Goal: Navigation & Orientation: Find specific page/section

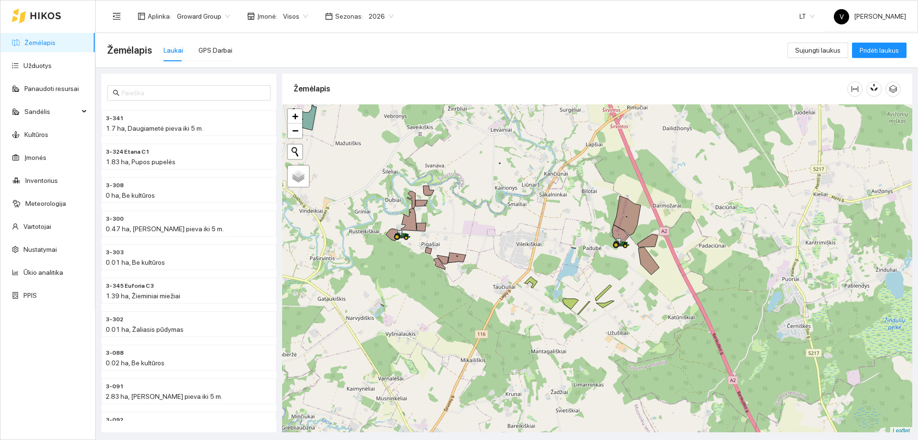
scroll to position [3, 0]
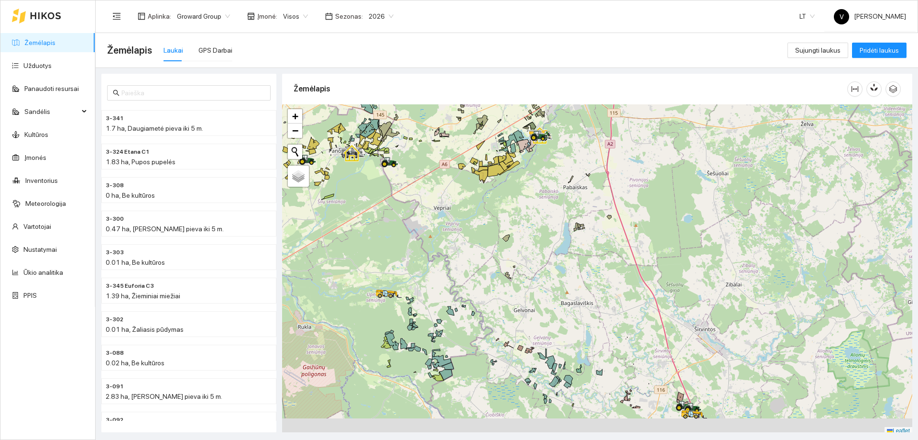
scroll to position [3, 0]
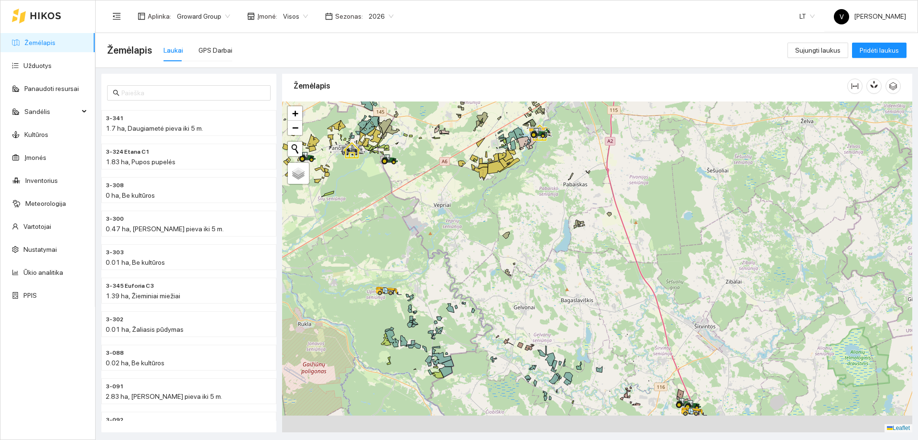
drag, startPoint x: 528, startPoint y: 276, endPoint x: 539, endPoint y: 185, distance: 91.5
click at [539, 185] on div at bounding box center [597, 266] width 630 height 331
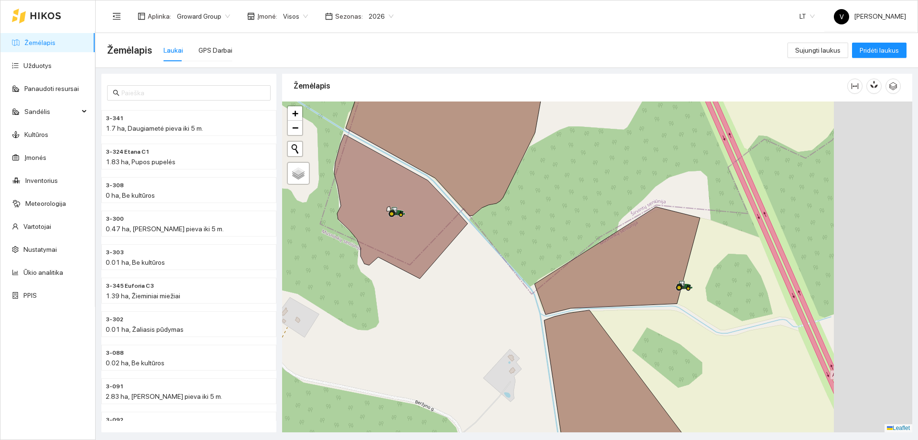
drag, startPoint x: 647, startPoint y: 285, endPoint x: 597, endPoint y: 282, distance: 50.3
click at [556, 282] on icon at bounding box center [618, 261] width 166 height 108
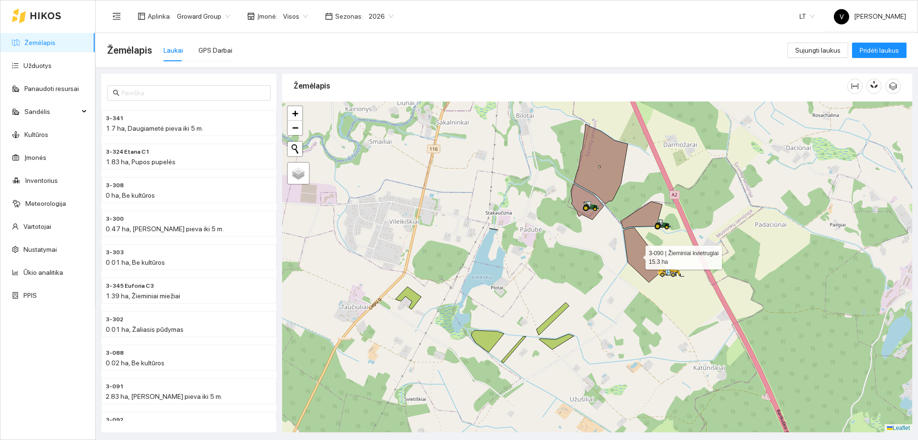
drag, startPoint x: 651, startPoint y: 324, endPoint x: 640, endPoint y: 255, distance: 69.4
click at [637, 255] on icon at bounding box center [645, 255] width 42 height 55
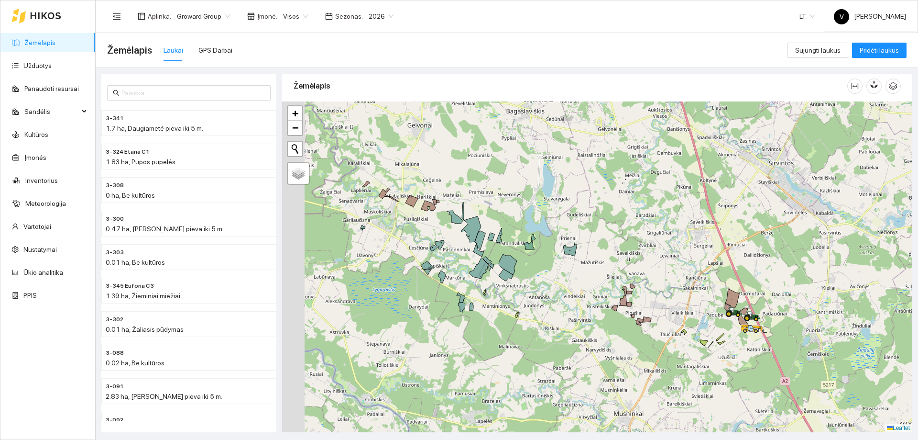
drag, startPoint x: 472, startPoint y: 275, endPoint x: 565, endPoint y: 297, distance: 95.4
click at [584, 314] on div at bounding box center [597, 266] width 630 height 331
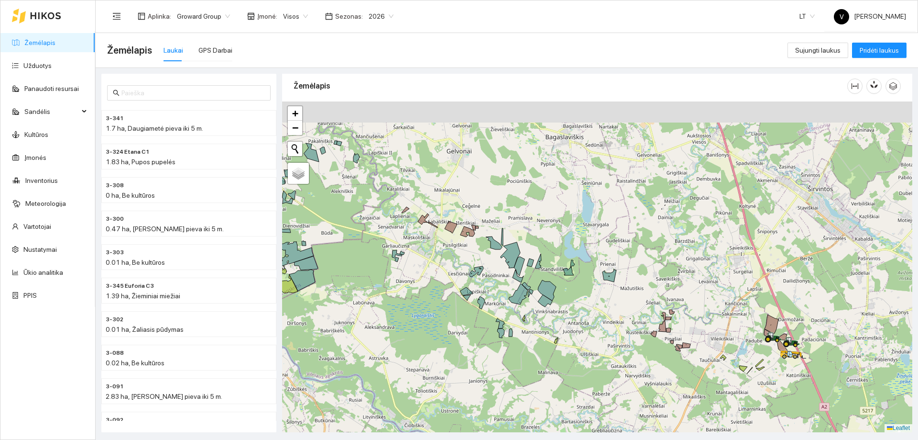
drag, startPoint x: 471, startPoint y: 260, endPoint x: 596, endPoint y: 327, distance: 141.7
click at [596, 327] on div at bounding box center [597, 266] width 630 height 331
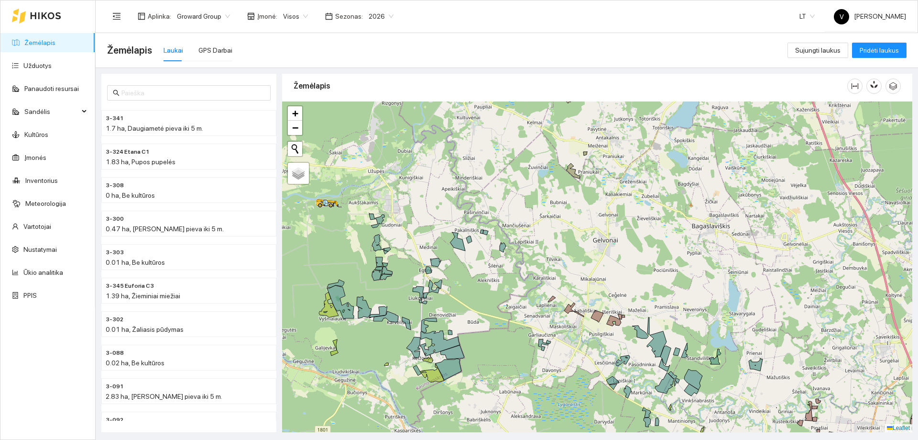
drag, startPoint x: 475, startPoint y: 279, endPoint x: 547, endPoint y: 354, distance: 103.9
click at [547, 354] on div at bounding box center [597, 266] width 630 height 331
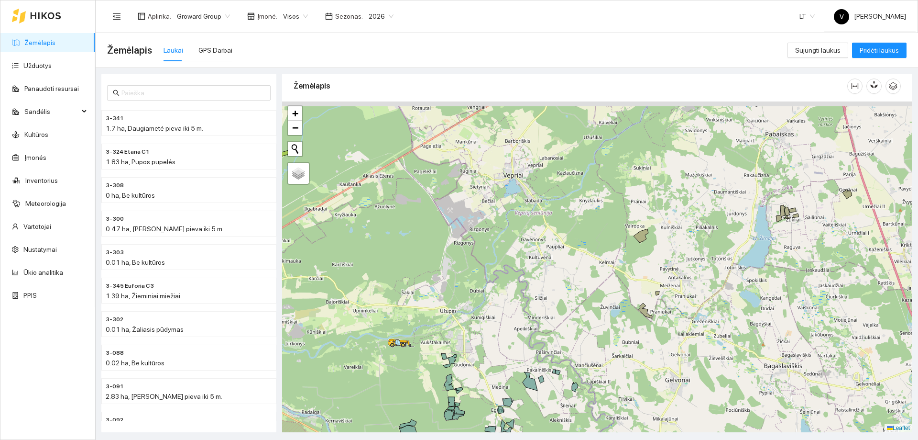
drag, startPoint x: 514, startPoint y: 304, endPoint x: 519, endPoint y: 374, distance: 70.0
click at [519, 374] on div at bounding box center [597, 266] width 630 height 331
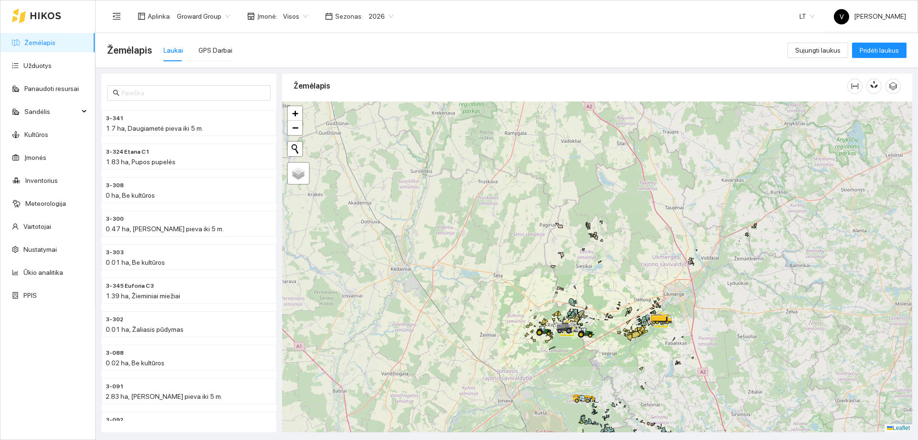
drag, startPoint x: 662, startPoint y: 264, endPoint x: 658, endPoint y: 355, distance: 90.9
click at [658, 322] on icon at bounding box center [662, 318] width 22 height 9
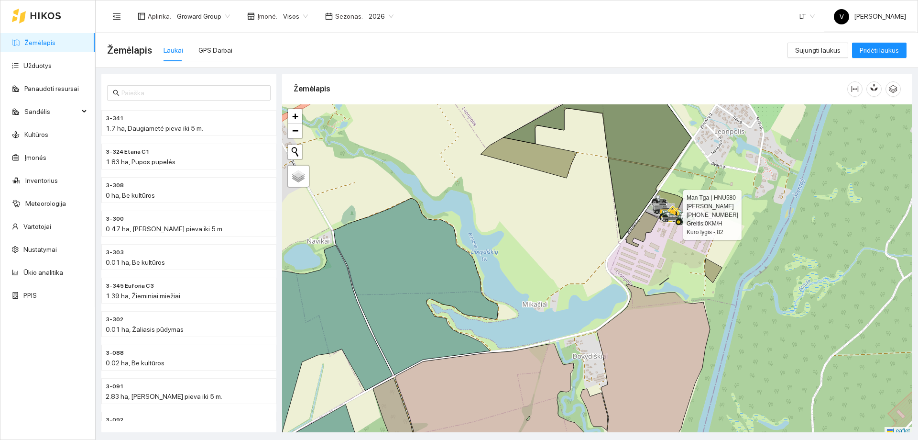
scroll to position [3, 0]
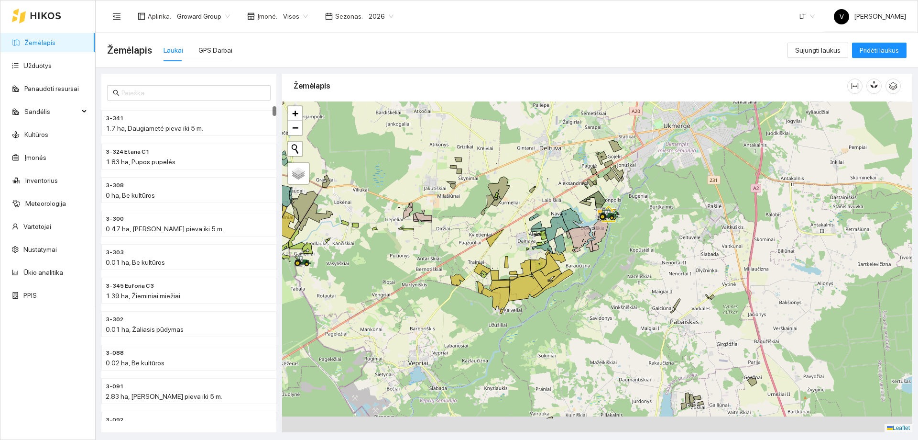
drag, startPoint x: 609, startPoint y: 298, endPoint x: 581, endPoint y: 233, distance: 71.2
click at [581, 237] on div at bounding box center [597, 266] width 630 height 331
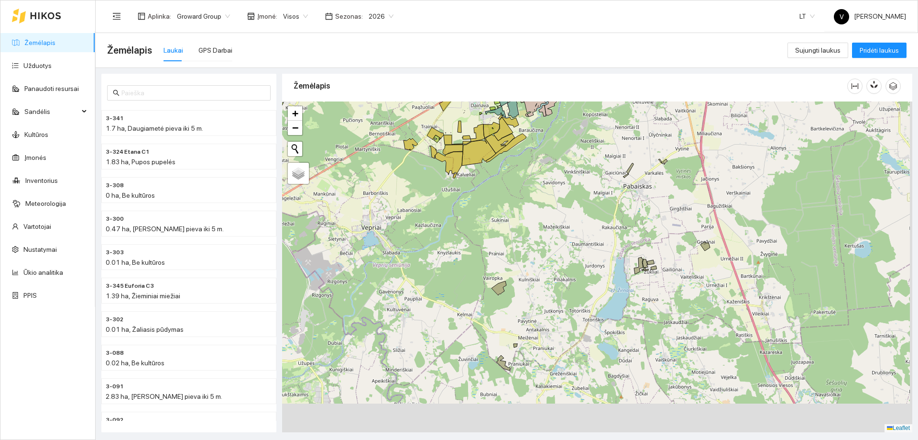
drag, startPoint x: 625, startPoint y: 363, endPoint x: 599, endPoint y: 226, distance: 138.7
click at [599, 227] on div at bounding box center [597, 266] width 630 height 331
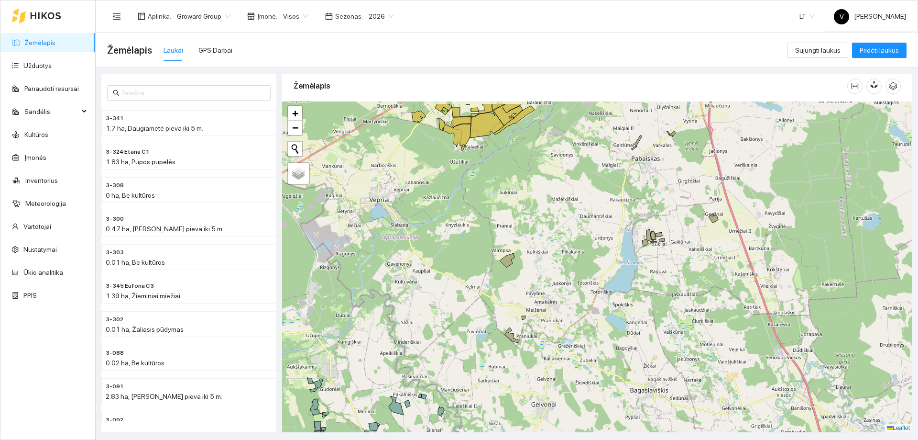
drag, startPoint x: 545, startPoint y: 264, endPoint x: 596, endPoint y: 418, distance: 161.9
click at [596, 418] on div at bounding box center [597, 266] width 630 height 331
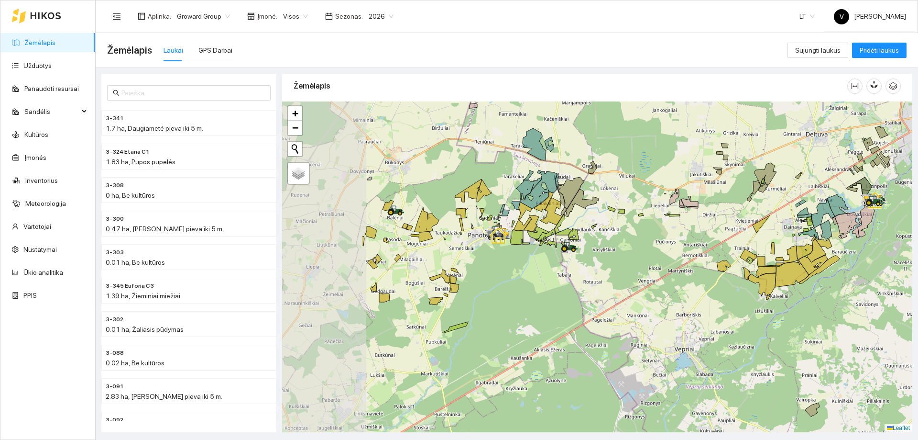
drag, startPoint x: 418, startPoint y: 266, endPoint x: 544, endPoint y: 272, distance: 125.9
click at [549, 276] on div at bounding box center [597, 266] width 630 height 331
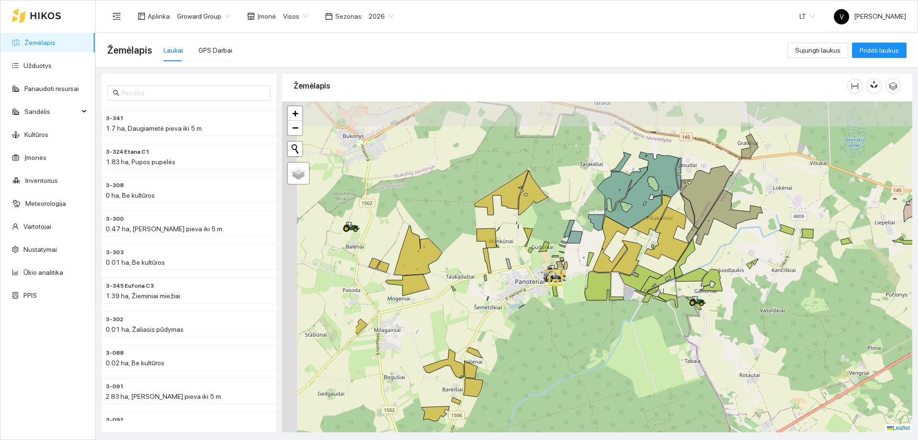
drag, startPoint x: 409, startPoint y: 227, endPoint x: 552, endPoint y: 291, distance: 157.2
click at [545, 290] on div at bounding box center [597, 266] width 630 height 331
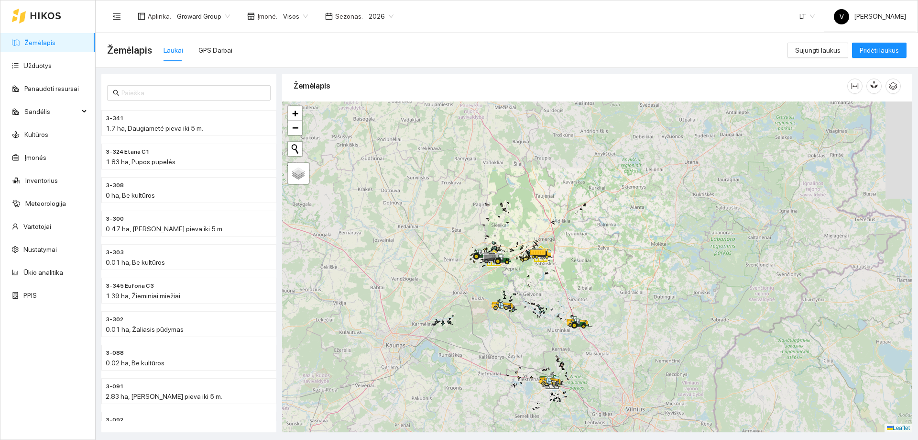
drag, startPoint x: 531, startPoint y: 305, endPoint x: 510, endPoint y: 203, distance: 104.0
click at [511, 204] on div at bounding box center [597, 266] width 630 height 331
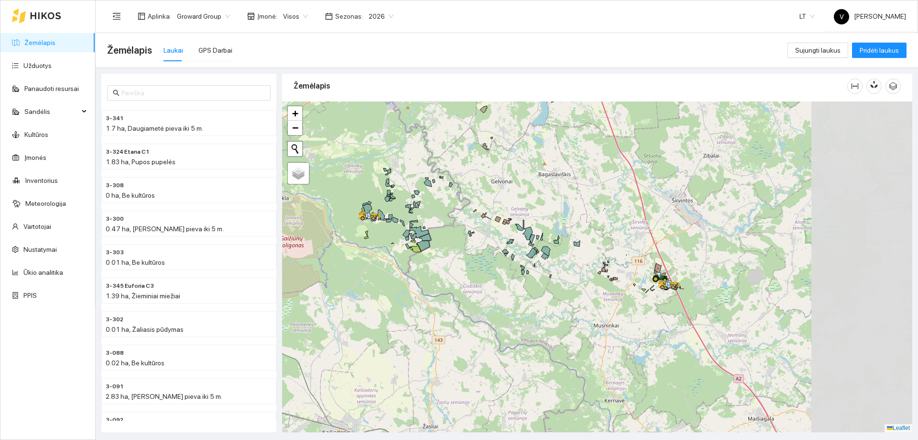
drag, startPoint x: 629, startPoint y: 310, endPoint x: 431, endPoint y: 269, distance: 203.2
click at [427, 270] on div at bounding box center [597, 266] width 630 height 331
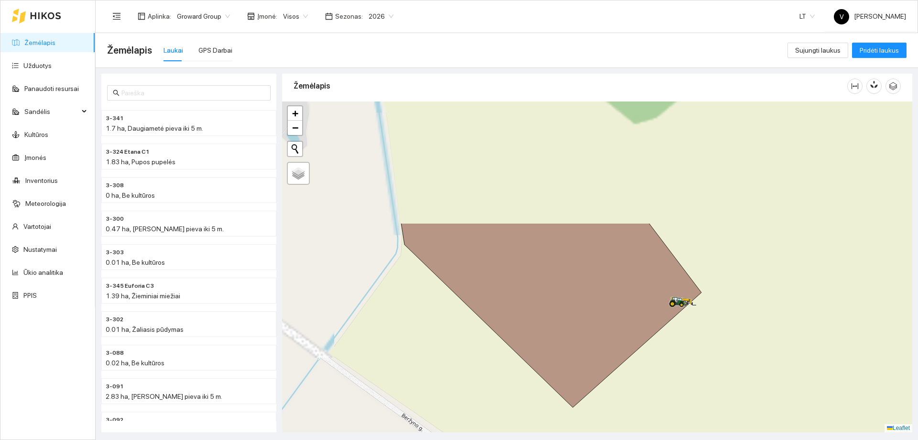
drag, startPoint x: 716, startPoint y: 310, endPoint x: 695, endPoint y: 362, distance: 56.2
click at [698, 365] on div at bounding box center [597, 266] width 630 height 331
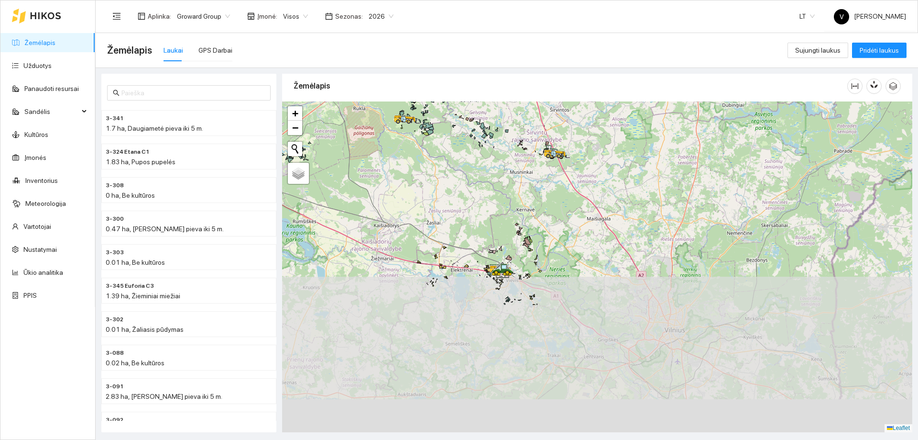
drag, startPoint x: 459, startPoint y: 213, endPoint x: 483, endPoint y: 136, distance: 80.6
click at [473, 127] on div at bounding box center [597, 266] width 630 height 331
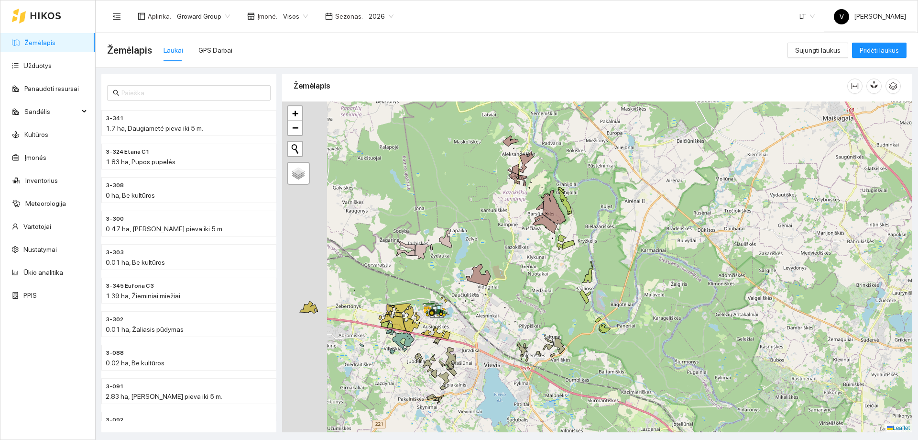
drag, startPoint x: 443, startPoint y: 310, endPoint x: 478, endPoint y: 278, distance: 46.7
click at [446, 306] on icon at bounding box center [438, 310] width 16 height 8
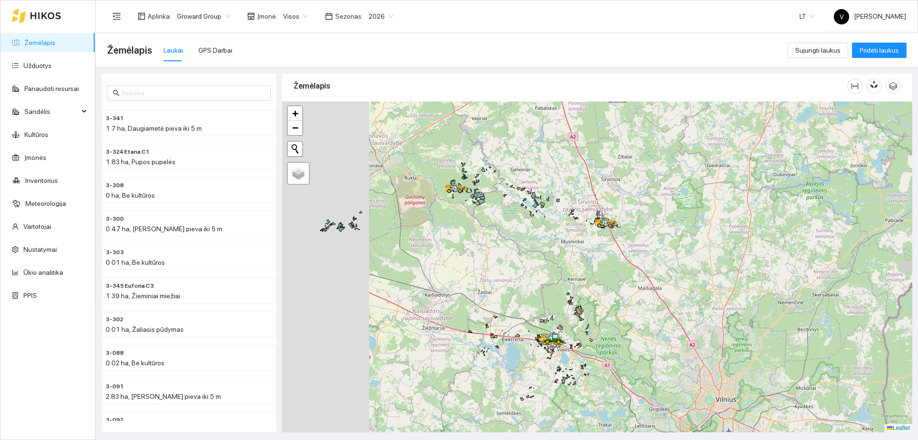
drag, startPoint x: 404, startPoint y: 182, endPoint x: 524, endPoint y: 304, distance: 171.8
click at [524, 305] on div at bounding box center [597, 266] width 630 height 331
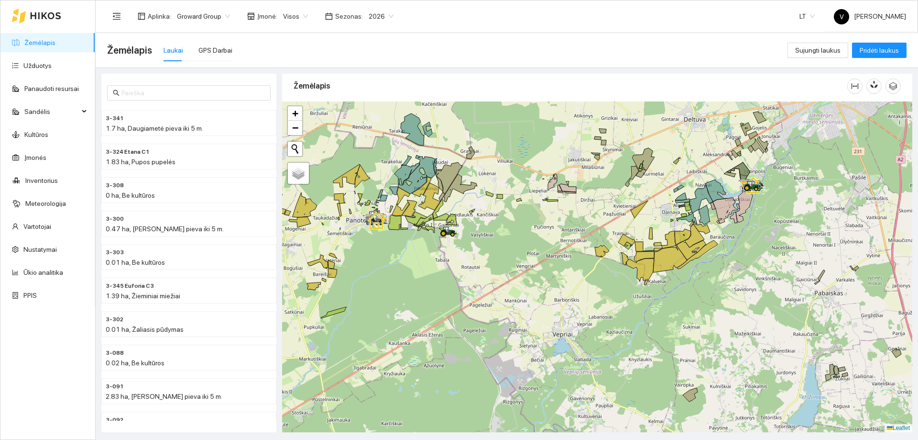
drag, startPoint x: 714, startPoint y: 211, endPoint x: 540, endPoint y: 277, distance: 185.9
click at [540, 277] on div at bounding box center [597, 266] width 630 height 331
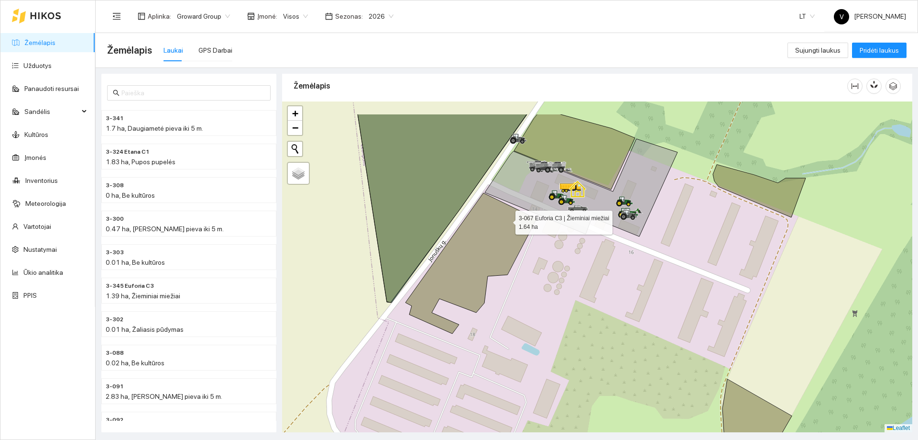
drag, startPoint x: 468, startPoint y: 182, endPoint x: 531, endPoint y: 216, distance: 71.5
click at [511, 236] on icon at bounding box center [471, 263] width 131 height 141
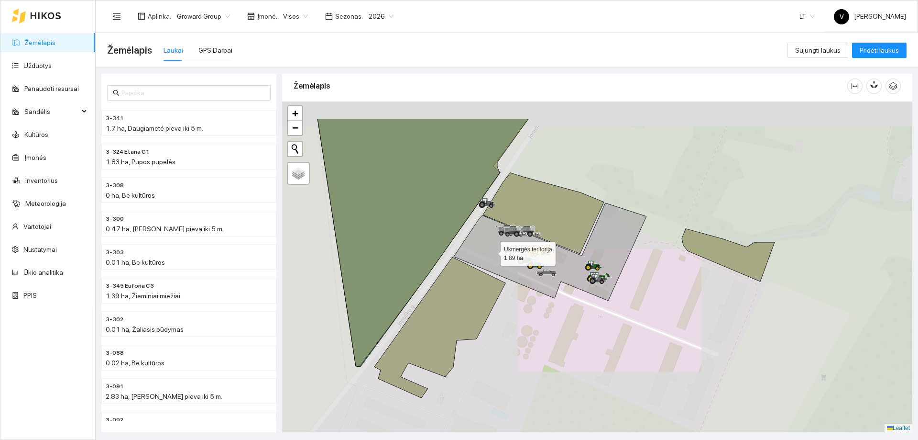
drag, startPoint x: 478, startPoint y: 221, endPoint x: 497, endPoint y: 254, distance: 37.7
click at [500, 271] on icon at bounding box center [550, 252] width 193 height 98
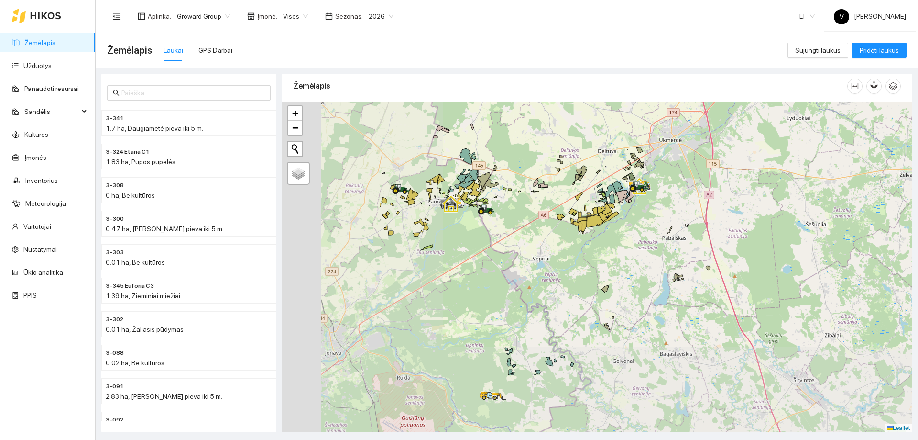
drag, startPoint x: 389, startPoint y: 342, endPoint x: 569, endPoint y: 249, distance: 202.6
click at [569, 249] on div at bounding box center [597, 266] width 630 height 331
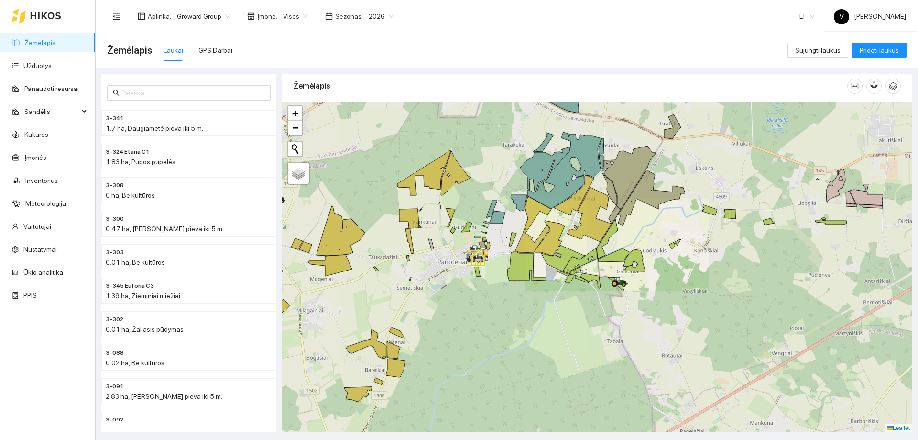
drag, startPoint x: 443, startPoint y: 324, endPoint x: 560, endPoint y: 228, distance: 151.2
click at [559, 230] on div at bounding box center [597, 266] width 630 height 331
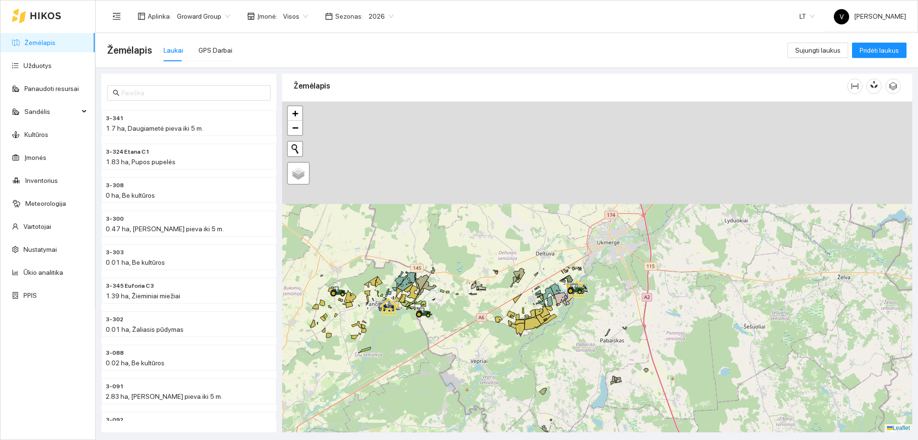
drag, startPoint x: 606, startPoint y: 356, endPoint x: 601, endPoint y: 345, distance: 12.2
click at [608, 377] on div at bounding box center [597, 266] width 630 height 331
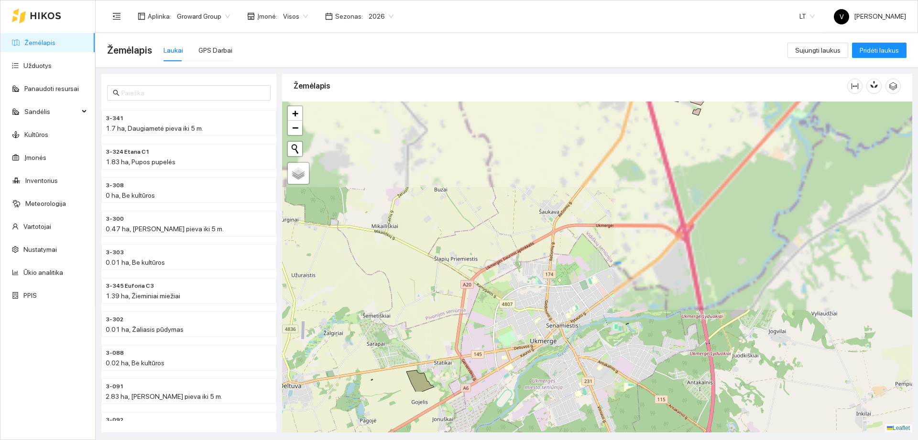
drag, startPoint x: 552, startPoint y: 277, endPoint x: 607, endPoint y: 159, distance: 130.1
click at [607, 159] on div at bounding box center [597, 266] width 630 height 331
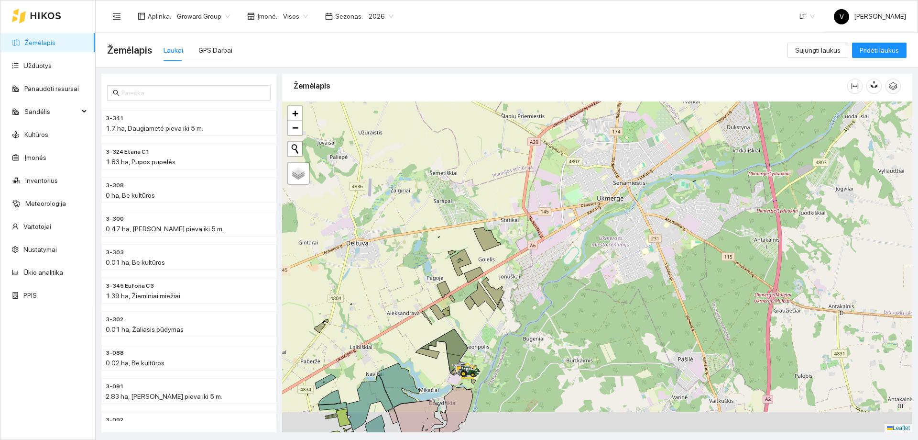
drag, startPoint x: 491, startPoint y: 308, endPoint x: 506, endPoint y: 265, distance: 45.5
click at [505, 265] on div at bounding box center [597, 266] width 630 height 331
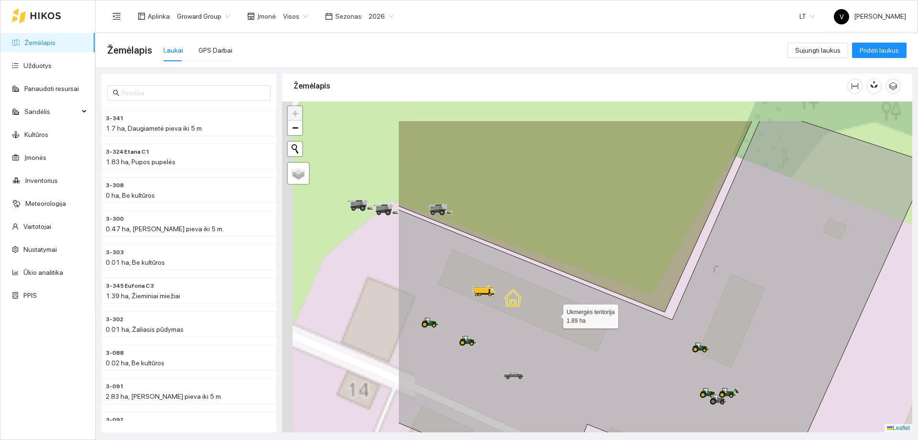
drag, startPoint x: 462, startPoint y: 289, endPoint x: 587, endPoint y: 326, distance: 130.6
click at [588, 326] on icon at bounding box center [663, 310] width 531 height 378
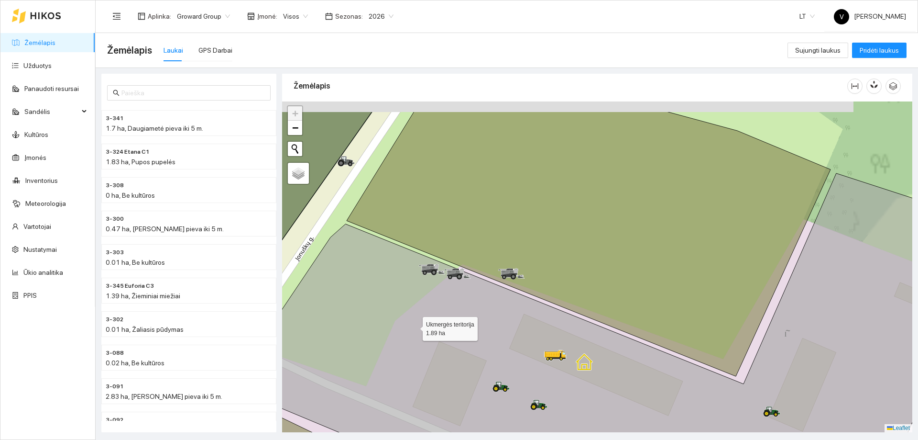
drag, startPoint x: 414, startPoint y: 316, endPoint x: 416, endPoint y: 331, distance: 14.5
click at [415, 331] on icon at bounding box center [606, 341] width 752 height 336
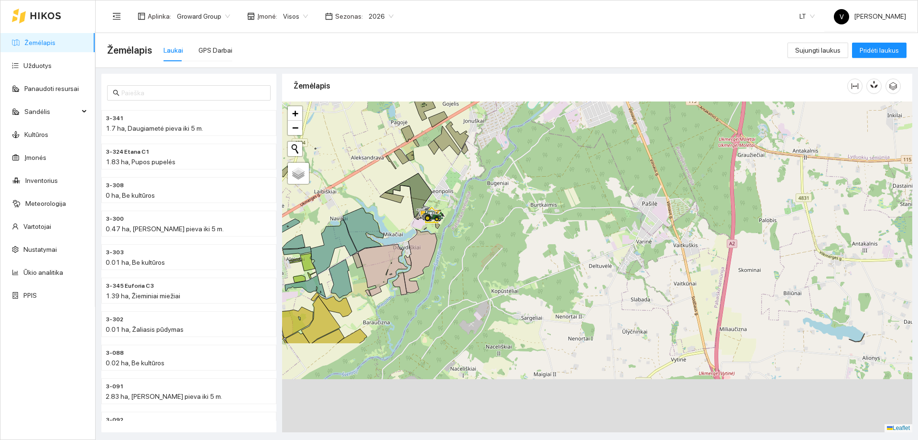
drag, startPoint x: 431, startPoint y: 291, endPoint x: 436, endPoint y: 228, distance: 63.4
click at [435, 232] on icon at bounding box center [420, 261] width 33 height 64
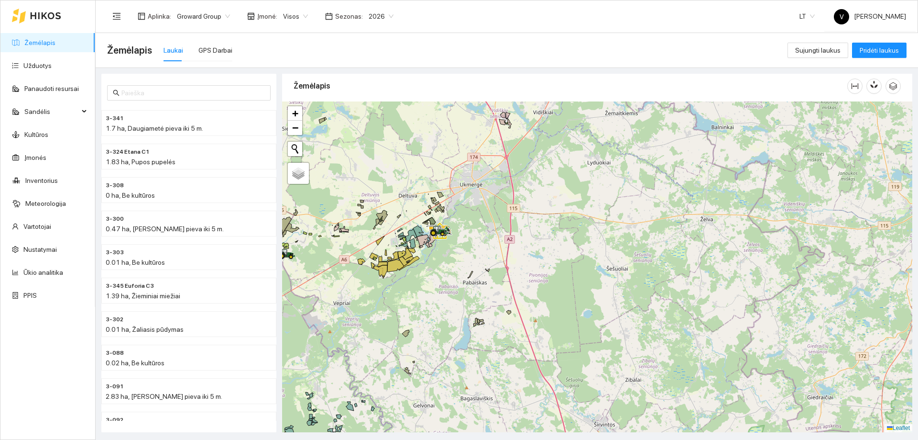
drag, startPoint x: 454, startPoint y: 280, endPoint x: 493, endPoint y: 130, distance: 155.1
click at [493, 132] on div at bounding box center [597, 266] width 630 height 331
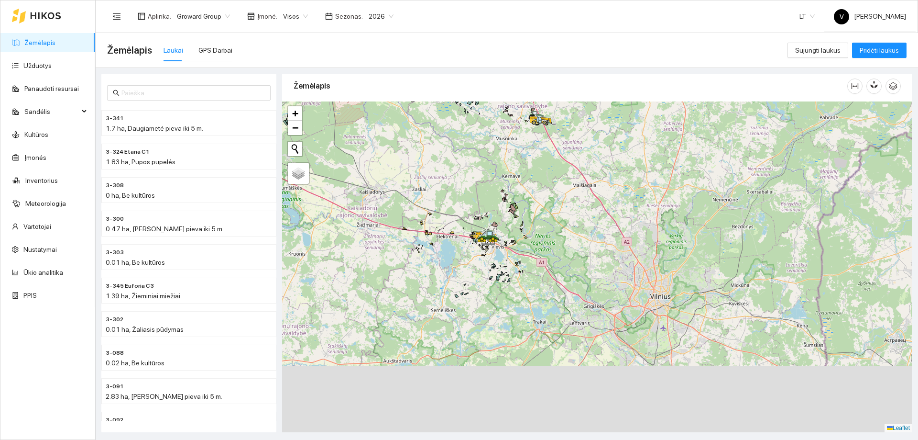
drag, startPoint x: 508, startPoint y: 181, endPoint x: 497, endPoint y: 198, distance: 20.7
click at [508, 169] on div at bounding box center [597, 266] width 630 height 331
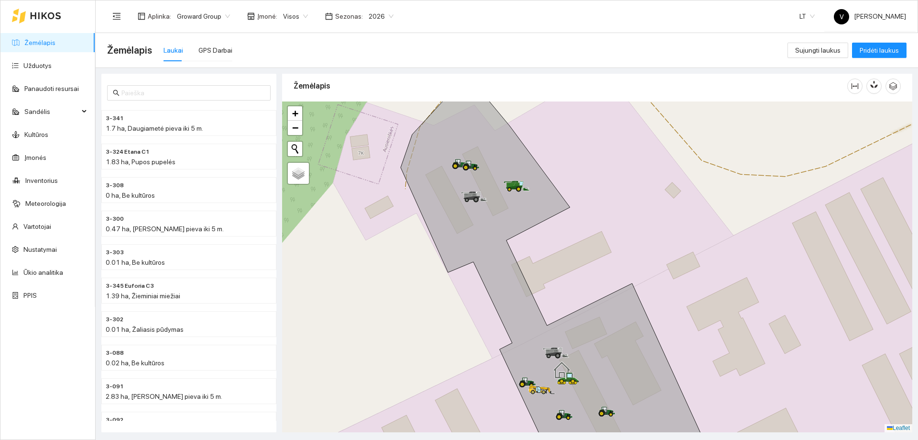
drag, startPoint x: 543, startPoint y: 306, endPoint x: 561, endPoint y: 187, distance: 120.9
click at [560, 187] on div at bounding box center [597, 266] width 630 height 331
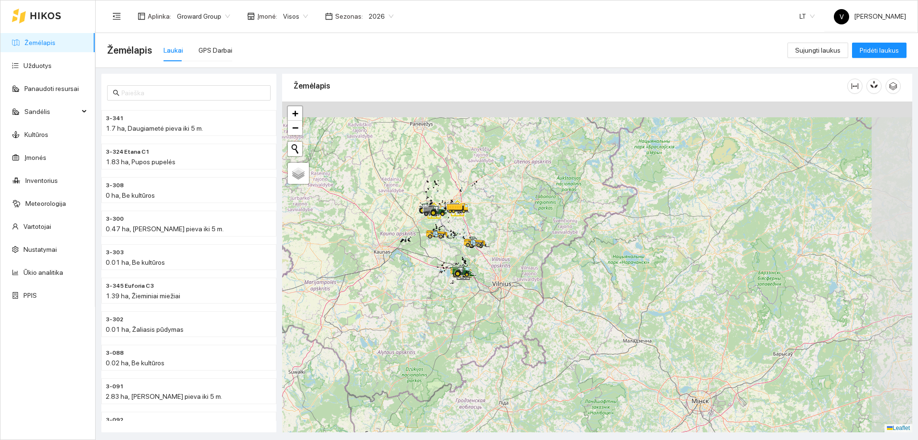
drag, startPoint x: 439, startPoint y: 209, endPoint x: 461, endPoint y: 236, distance: 34.4
click at [447, 213] on icon at bounding box center [439, 210] width 16 height 8
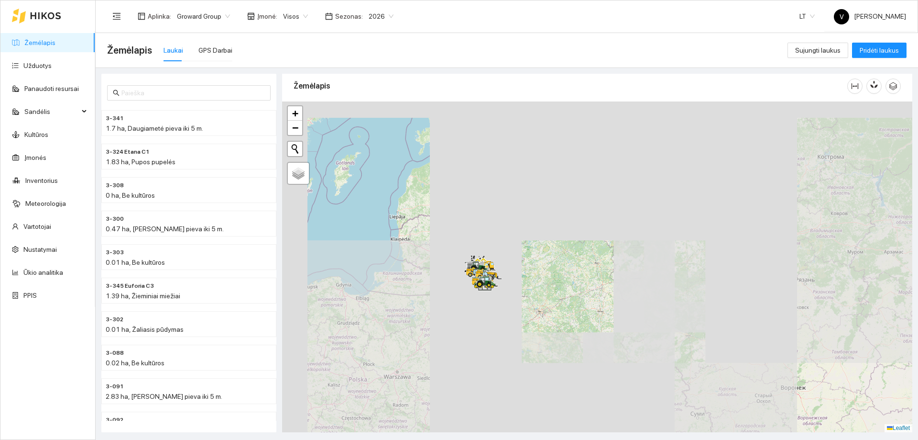
drag, startPoint x: 462, startPoint y: 213, endPoint x: 492, endPoint y: 267, distance: 61.9
click at [492, 267] on div at bounding box center [597, 266] width 630 height 331
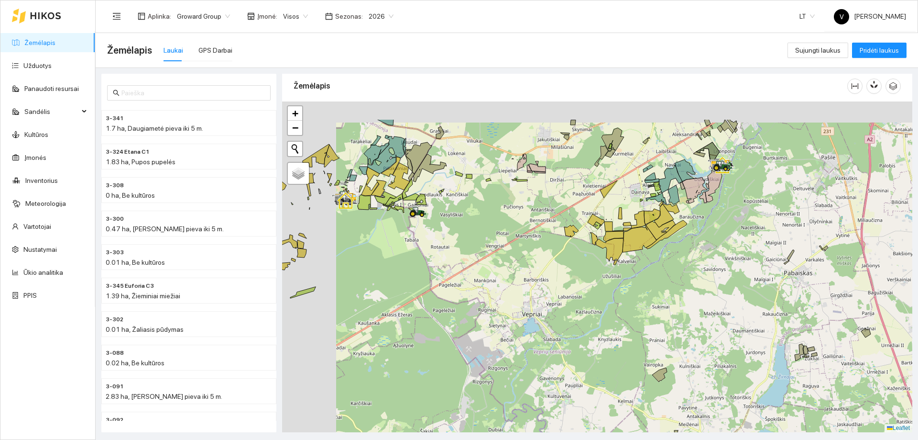
drag, startPoint x: 417, startPoint y: 213, endPoint x: 561, endPoint y: 336, distance: 189.0
click at [561, 336] on div at bounding box center [597, 266] width 630 height 331
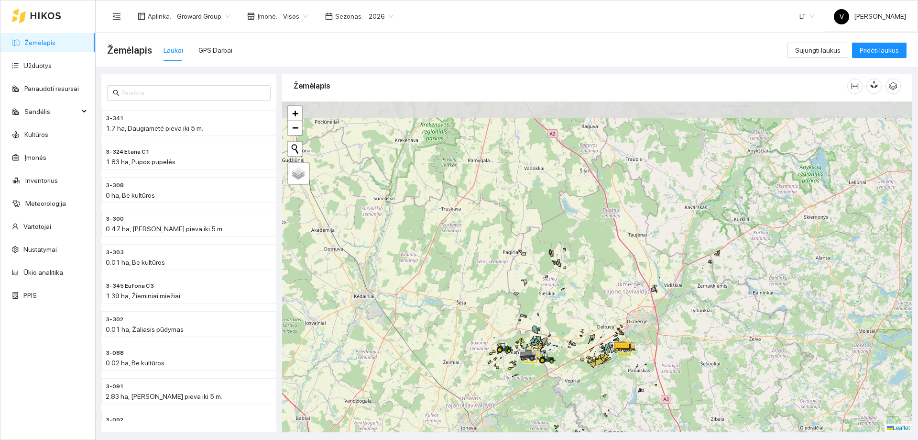
drag, startPoint x: 634, startPoint y: 287, endPoint x: 571, endPoint y: 351, distance: 89.6
click at [571, 351] on div at bounding box center [597, 266] width 630 height 331
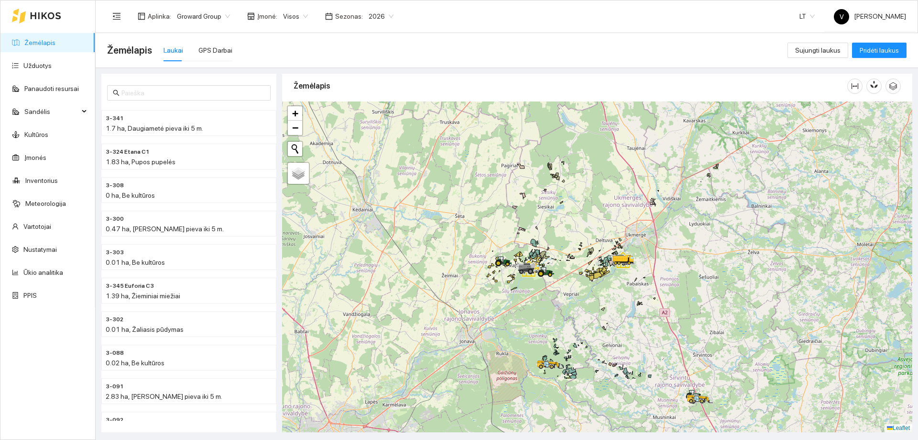
drag, startPoint x: 577, startPoint y: 360, endPoint x: 573, endPoint y: 184, distance: 175.6
click at [574, 185] on div at bounding box center [597, 266] width 630 height 331
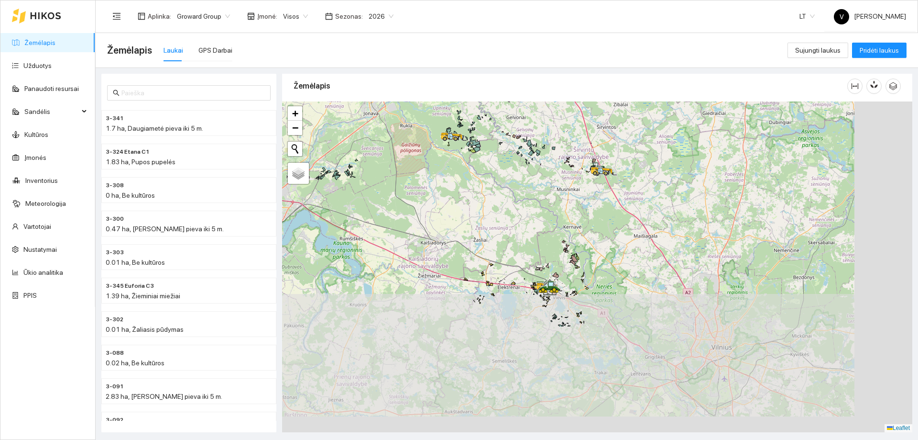
drag, startPoint x: 583, startPoint y: 233, endPoint x: 555, endPoint y: 197, distance: 45.7
click at [557, 179] on div at bounding box center [597, 266] width 630 height 331
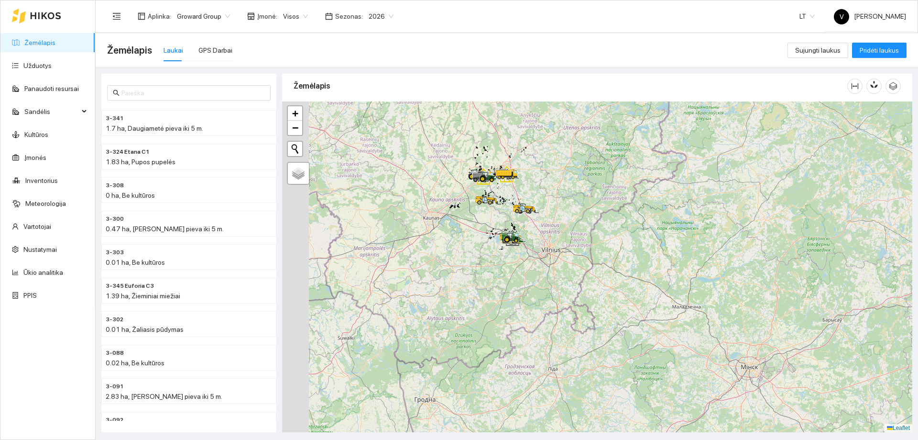
drag, startPoint x: 462, startPoint y: 215, endPoint x: 488, endPoint y: 238, distance: 35.2
click at [521, 253] on div at bounding box center [597, 266] width 630 height 331
